Goal: Information Seeking & Learning: Learn about a topic

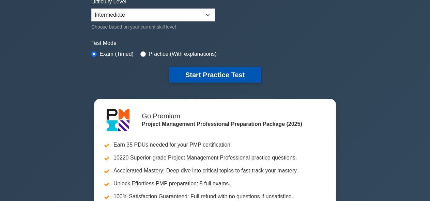
drag, startPoint x: 0, startPoint y: 0, endPoint x: 219, endPoint y: 70, distance: 230.3
click at [219, 70] on button "Start Practice Test" at bounding box center [215, 75] width 92 height 16
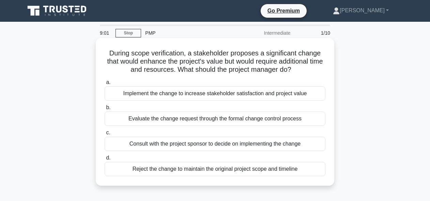
click at [192, 97] on div "Implement the change to increase stakeholder satisfaction and project value" at bounding box center [215, 94] width 221 height 14
click at [105, 85] on input "a. Implement the change to increase stakeholder satisfaction and project value" at bounding box center [105, 82] width 0 height 4
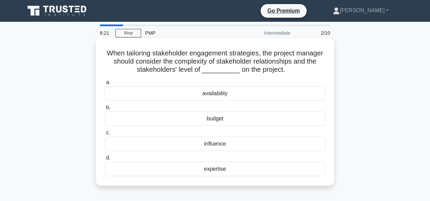
click at [221, 169] on div "expertise" at bounding box center [215, 169] width 221 height 14
click at [105, 160] on input "d. expertise" at bounding box center [105, 158] width 0 height 4
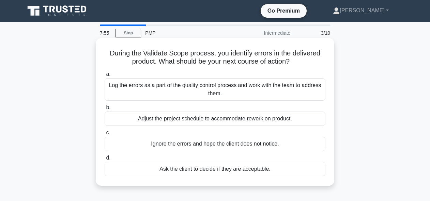
click at [238, 83] on div "Log the errors as a part of the quality control process and work with the team …" at bounding box center [215, 89] width 221 height 22
click at [105, 77] on input "a. Log the errors as a part of the quality control process and work with the te…" at bounding box center [105, 74] width 0 height 4
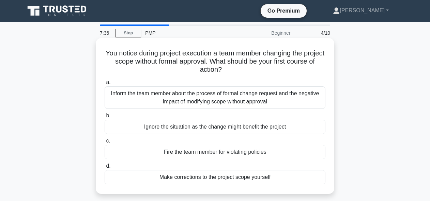
click at [197, 97] on div "Inform the team member about the process of formal change request and the negat…" at bounding box center [215, 98] width 221 height 22
click at [105, 85] on input "a. Inform the team member about the process of formal change request and the ne…" at bounding box center [105, 82] width 0 height 4
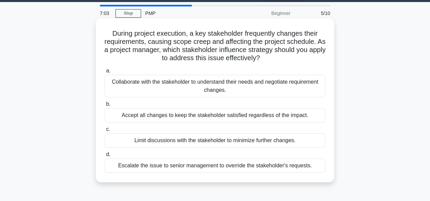
scroll to position [19, 0]
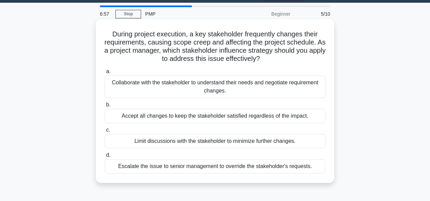
click at [191, 88] on div "Collaborate with the stakeholder to understand their needs and negotiate requir…" at bounding box center [215, 87] width 221 height 22
click at [105, 74] on input "a. Collaborate with the stakeholder to understand their needs and negotiate req…" at bounding box center [105, 71] width 0 height 4
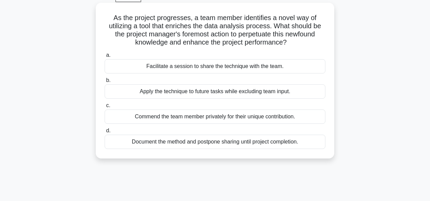
scroll to position [36, 0]
click at [218, 64] on div "Facilitate a session to share the technique with the team." at bounding box center [215, 66] width 221 height 14
click at [105, 57] on input "a. Facilitate a session to share the technique with the team." at bounding box center [105, 55] width 0 height 4
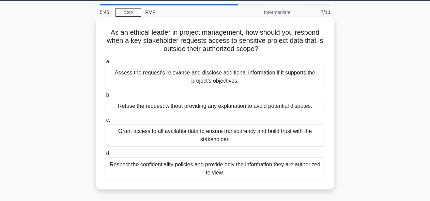
scroll to position [21, 0]
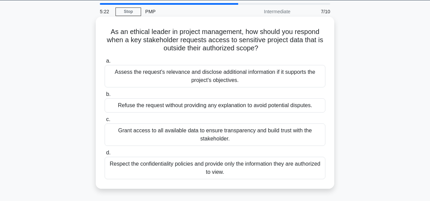
click at [172, 82] on div "Assess the request's relevance and disclose additional information if it suppor…" at bounding box center [215, 76] width 221 height 22
click at [105, 63] on input "a. Assess the request's relevance and disclose additional information if it sup…" at bounding box center [105, 61] width 0 height 4
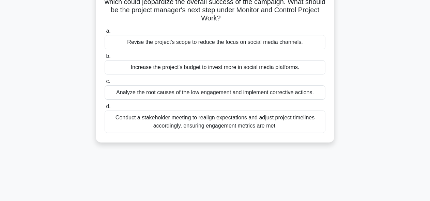
scroll to position [0, 0]
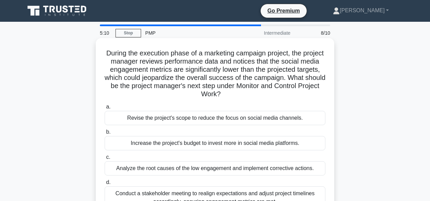
click at [255, 141] on div "Increase the project's budget to invest more in social media platforms." at bounding box center [215, 143] width 221 height 14
click at [105, 135] on input "b. Increase the project's budget to invest more in social media platforms." at bounding box center [105, 132] width 0 height 4
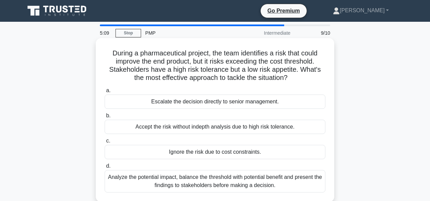
click at [267, 120] on div "Accept the risk without indepth analysis due to high risk tolerance." at bounding box center [215, 127] width 221 height 14
click at [105, 118] on input "b. Accept the risk without indepth analysis due to high risk tolerance." at bounding box center [105, 116] width 0 height 4
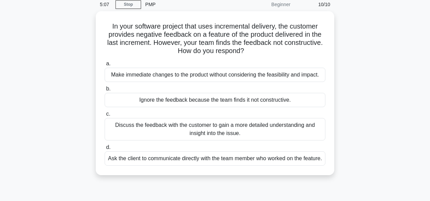
scroll to position [68, 0]
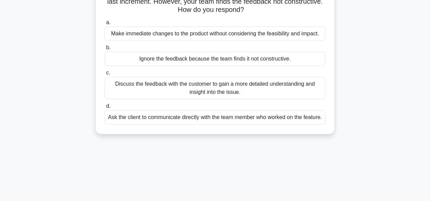
click at [239, 60] on div "Ignore the feedback because the team finds it not constructive." at bounding box center [215, 59] width 221 height 14
click at [105, 50] on input "b. Ignore the feedback because the team finds it not constructive." at bounding box center [105, 48] width 0 height 4
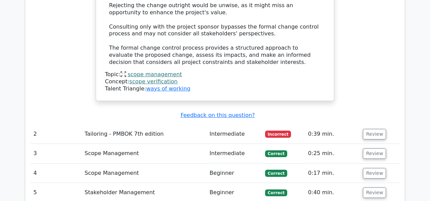
scroll to position [886, 0]
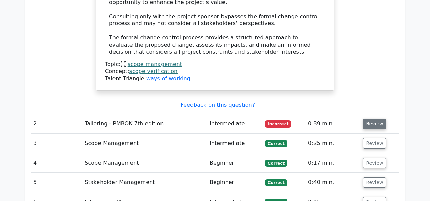
click at [372, 119] on button "Review" at bounding box center [374, 124] width 23 height 11
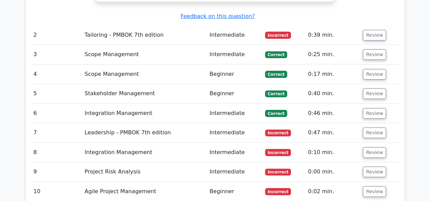
scroll to position [954, 0]
